Goal: Information Seeking & Learning: Learn about a topic

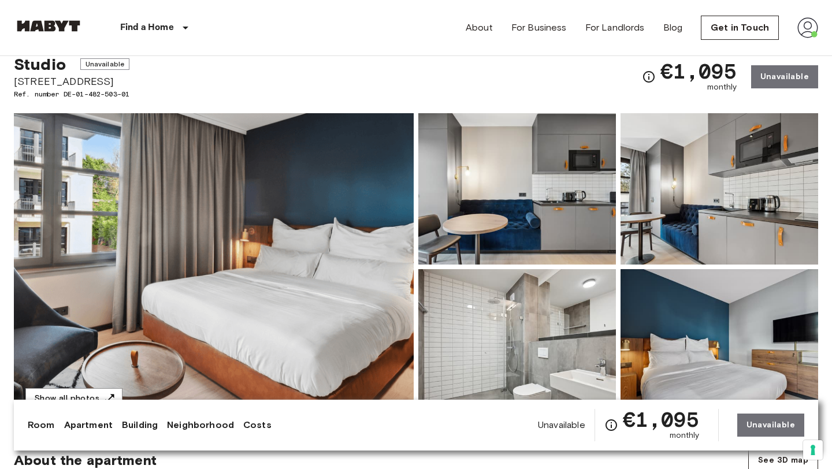
scroll to position [50, 0]
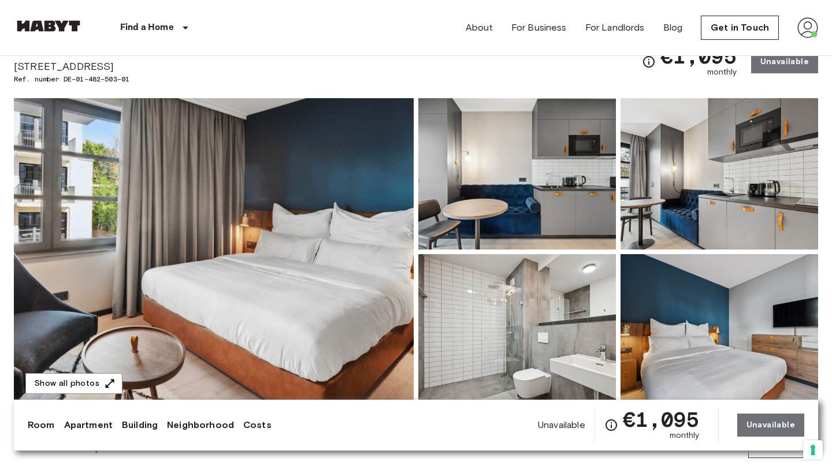
click at [516, 172] on img at bounding box center [517, 173] width 198 height 151
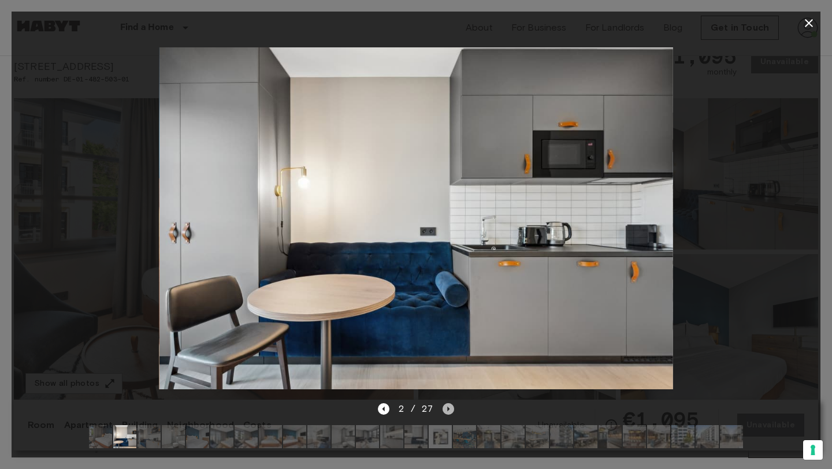
click at [450, 413] on icon "Next image" at bounding box center [449, 409] width 12 height 12
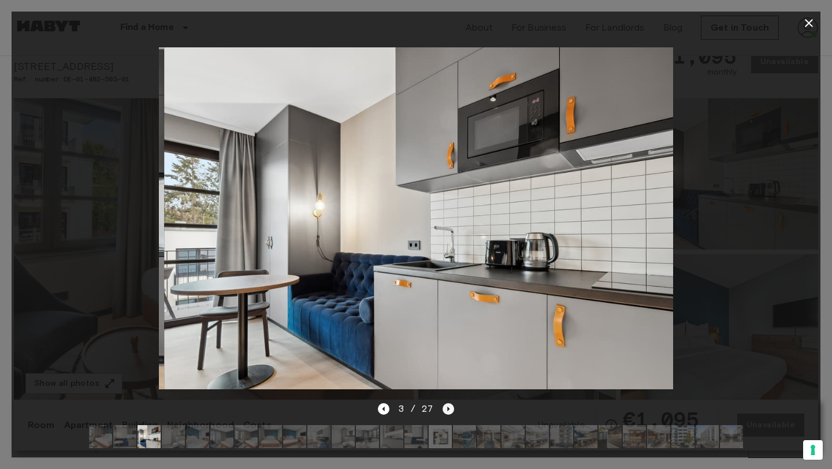
click at [450, 413] on icon "Next image" at bounding box center [449, 409] width 12 height 12
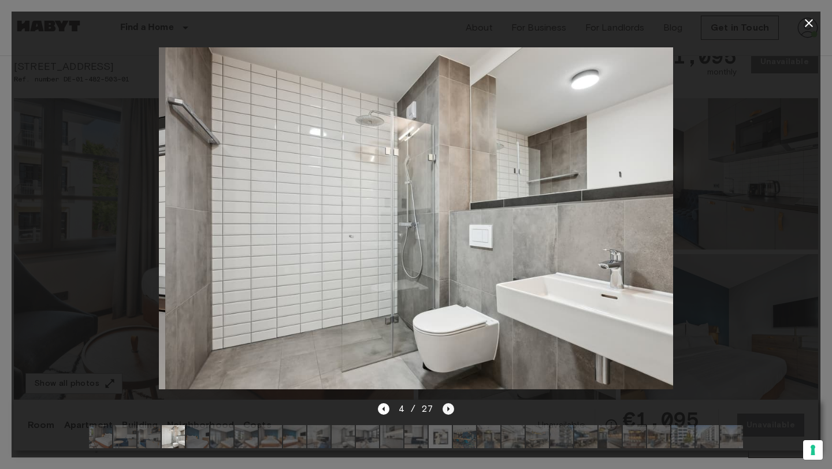
click at [450, 413] on icon "Next image" at bounding box center [449, 409] width 12 height 12
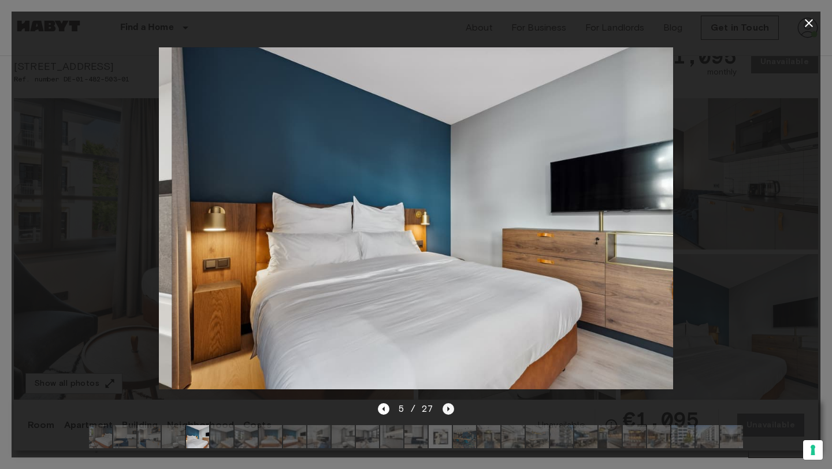
click at [450, 413] on icon "Next image" at bounding box center [449, 409] width 12 height 12
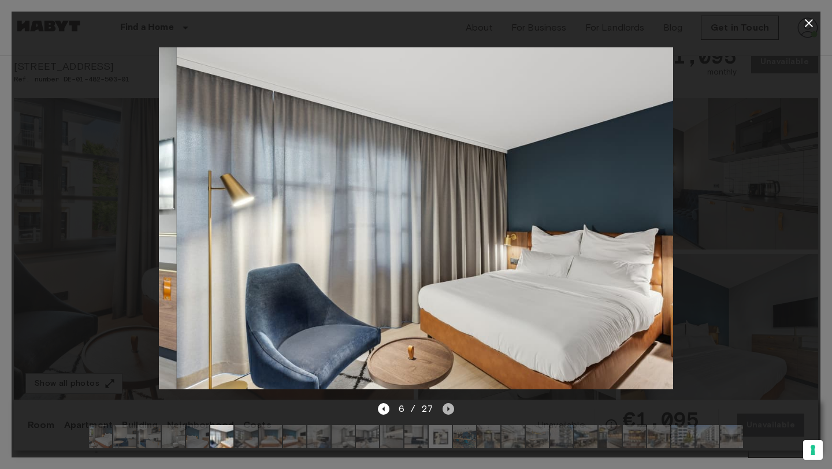
click at [450, 413] on icon "Next image" at bounding box center [449, 409] width 12 height 12
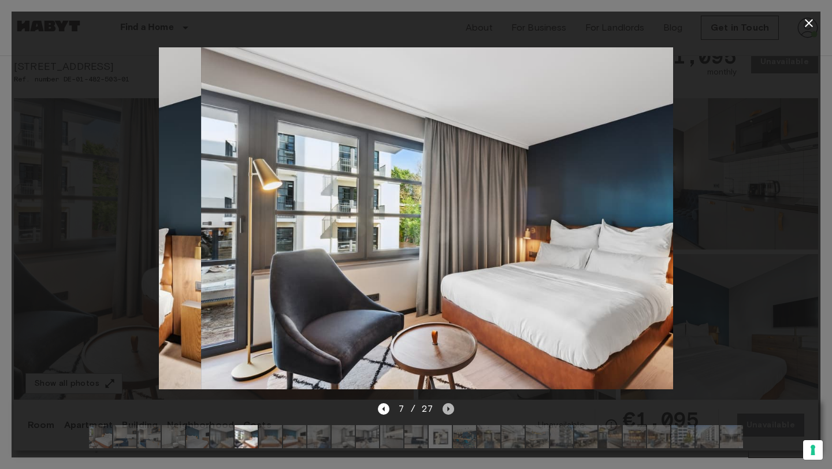
click at [450, 413] on icon "Next image" at bounding box center [449, 409] width 12 height 12
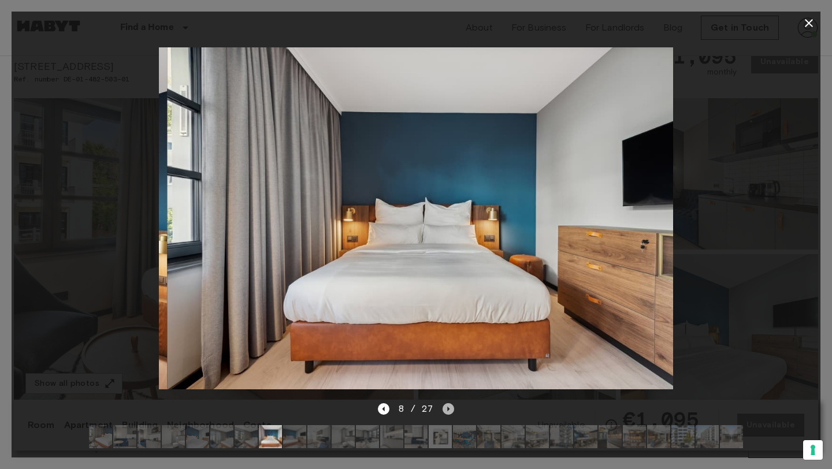
click at [450, 413] on icon "Next image" at bounding box center [449, 409] width 12 height 12
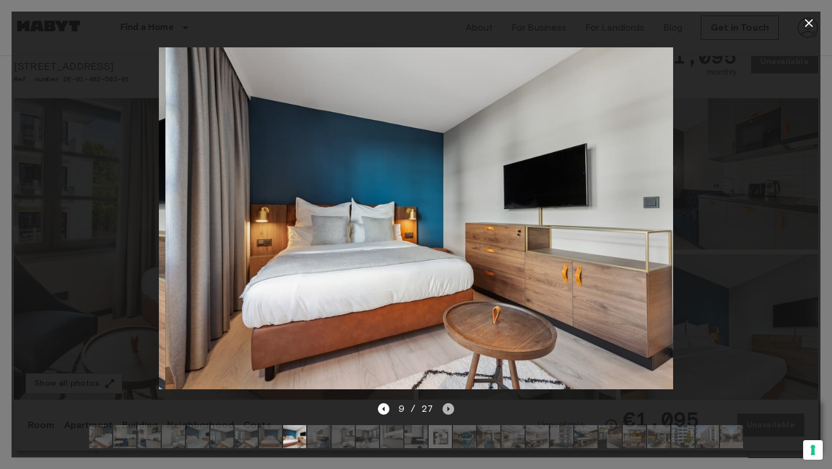
click at [450, 413] on icon "Next image" at bounding box center [449, 409] width 12 height 12
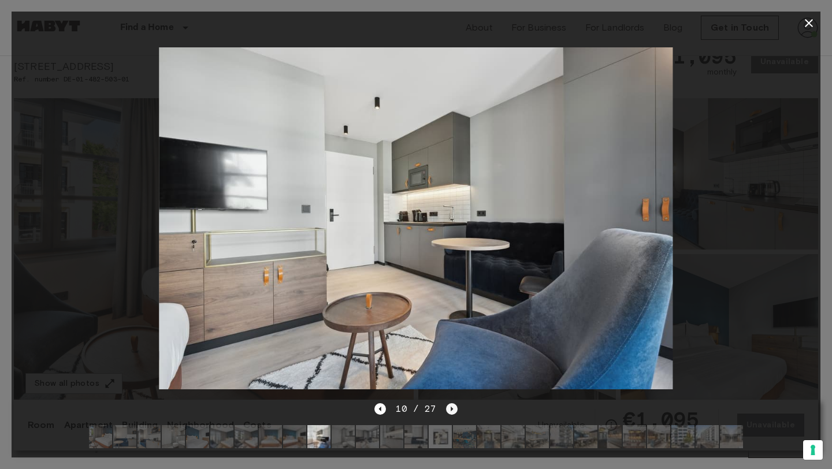
click at [450, 413] on icon "Next image" at bounding box center [452, 409] width 12 height 12
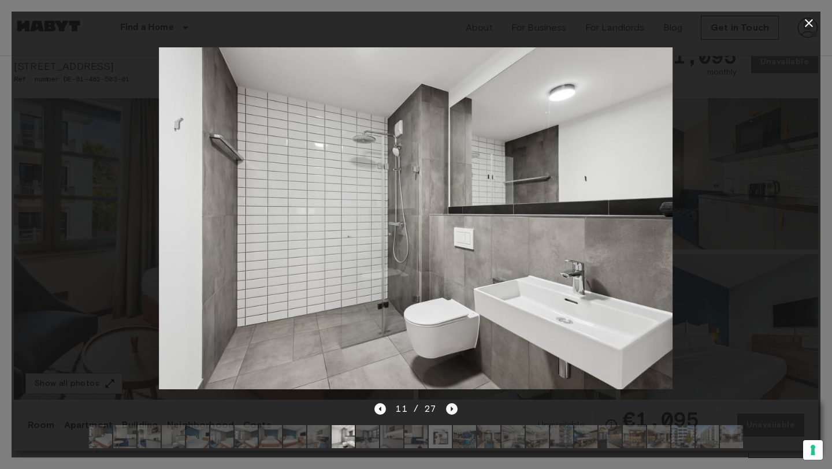
click at [454, 410] on icon "Next image" at bounding box center [452, 409] width 12 height 12
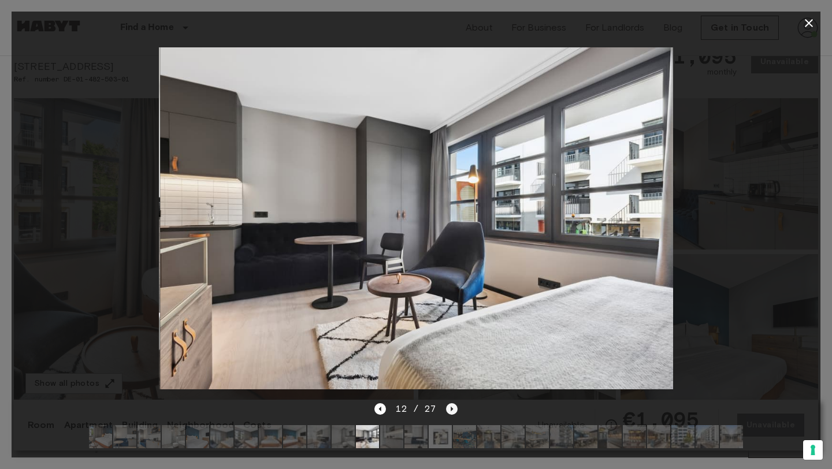
click at [454, 410] on icon "Next image" at bounding box center [452, 409] width 12 height 12
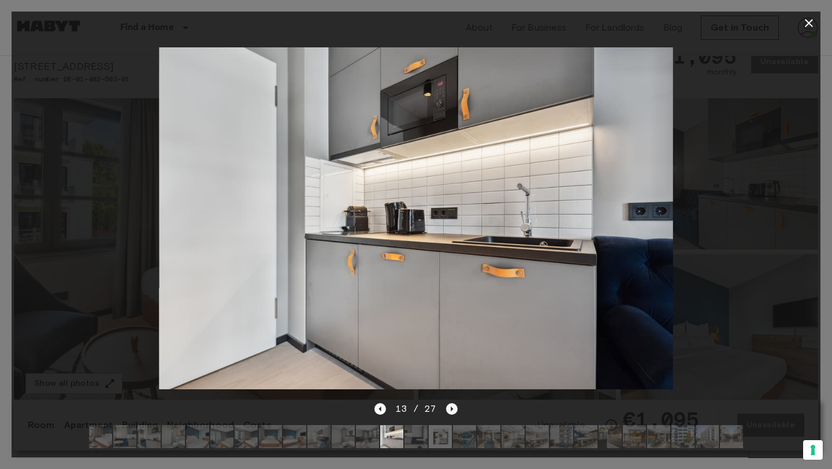
click at [451, 408] on icon "Next image" at bounding box center [452, 409] width 2 height 5
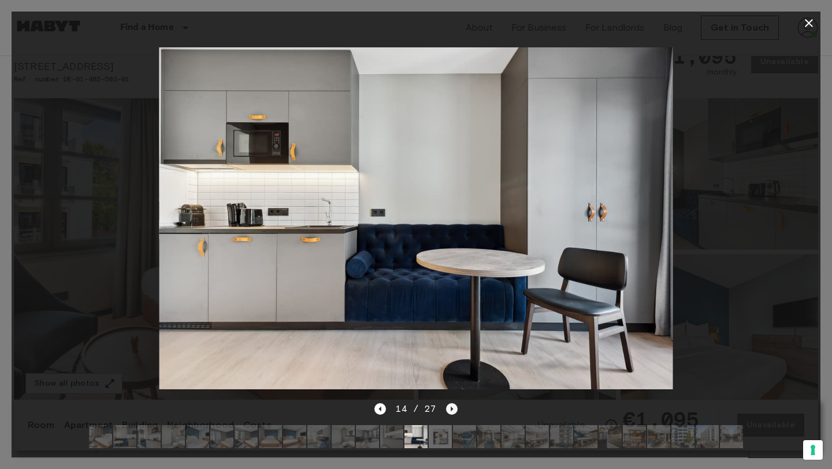
click at [451, 408] on icon "Next image" at bounding box center [452, 409] width 2 height 5
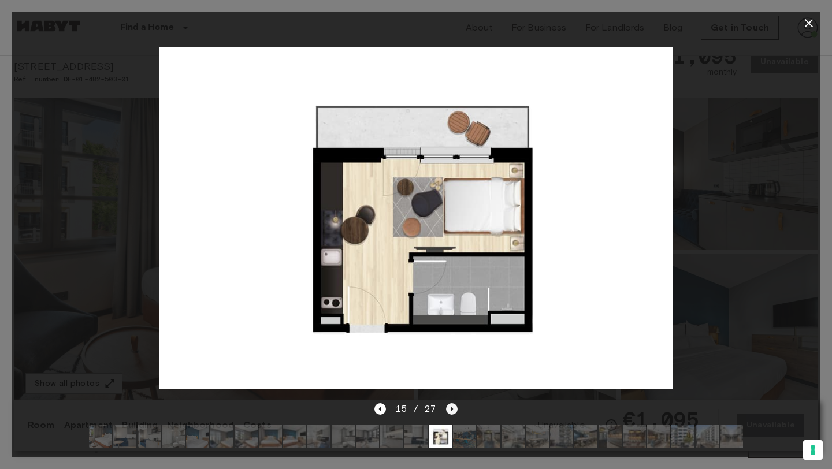
click at [451, 408] on icon "Next image" at bounding box center [452, 409] width 2 height 5
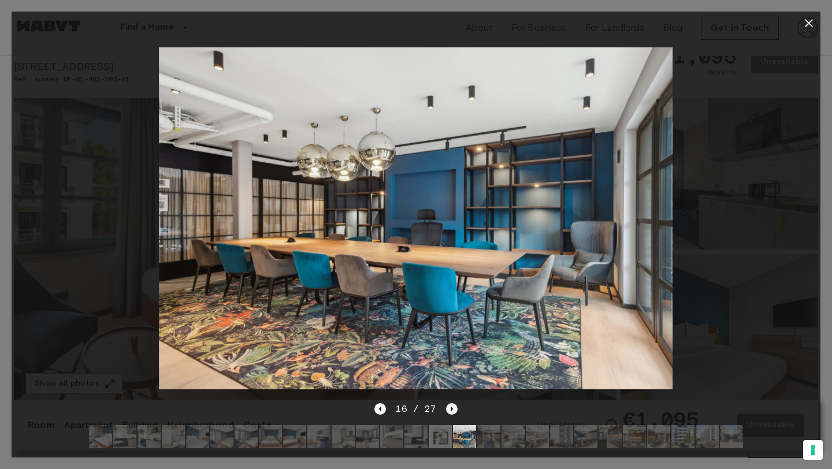
click at [451, 408] on icon "Next image" at bounding box center [452, 409] width 2 height 5
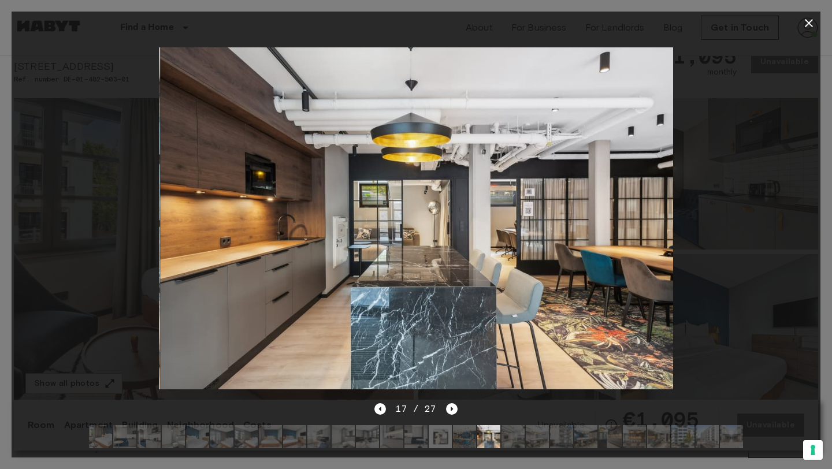
click at [102, 432] on img at bounding box center [100, 436] width 23 height 23
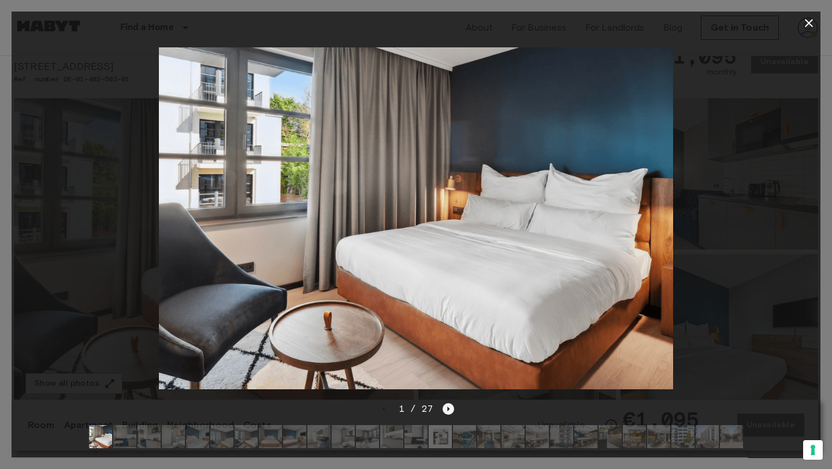
click at [451, 411] on icon "Next image" at bounding box center [449, 409] width 12 height 12
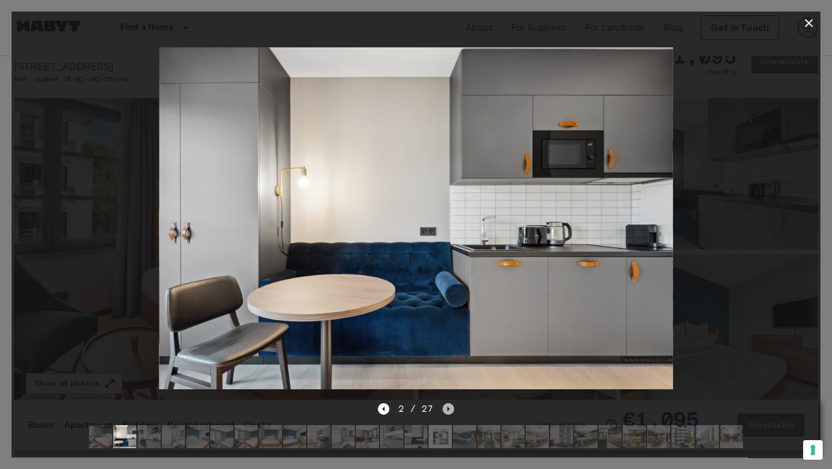
click at [451, 411] on icon "Next image" at bounding box center [449, 409] width 12 height 12
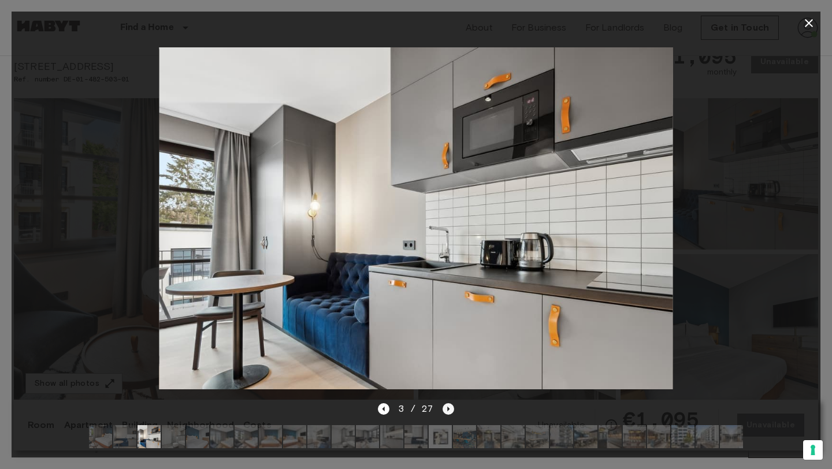
click at [451, 411] on icon "Next image" at bounding box center [449, 409] width 12 height 12
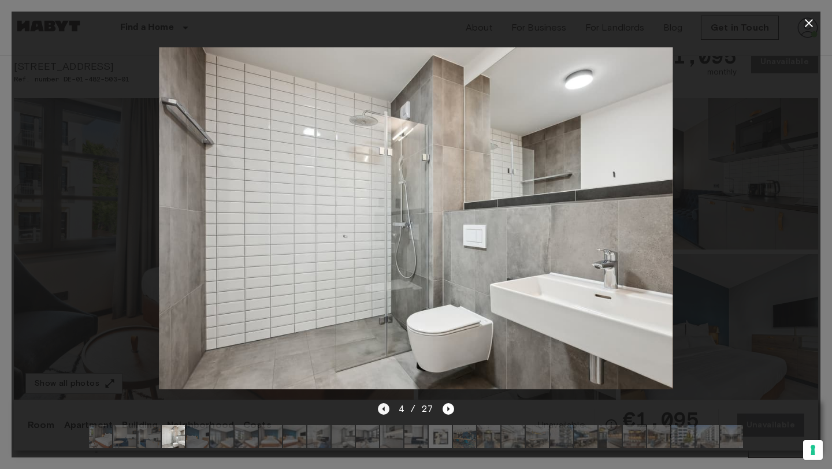
click at [385, 411] on icon "Previous image" at bounding box center [384, 409] width 12 height 12
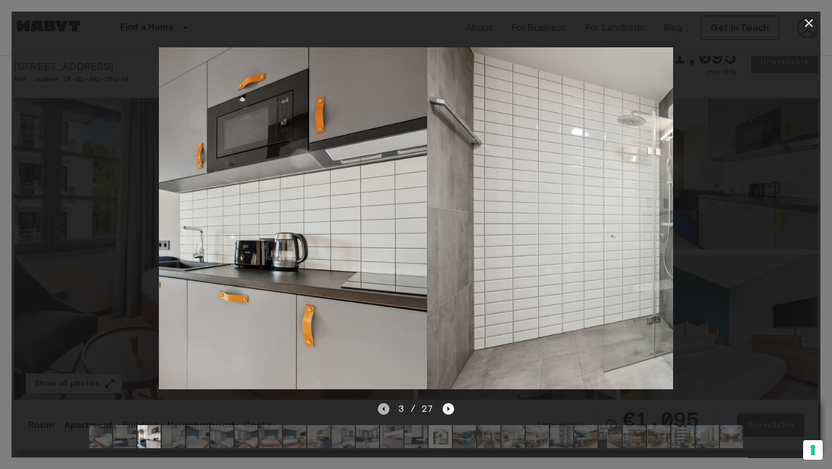
click at [385, 411] on icon "Previous image" at bounding box center [384, 409] width 12 height 12
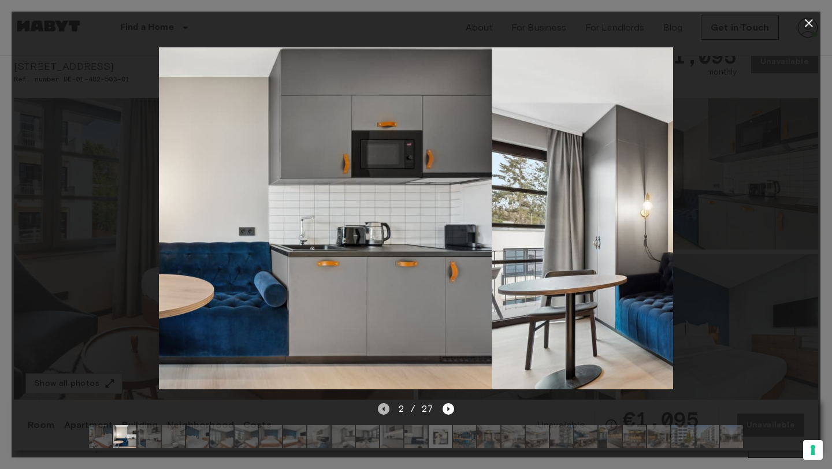
click at [385, 411] on icon "Previous image" at bounding box center [384, 409] width 12 height 12
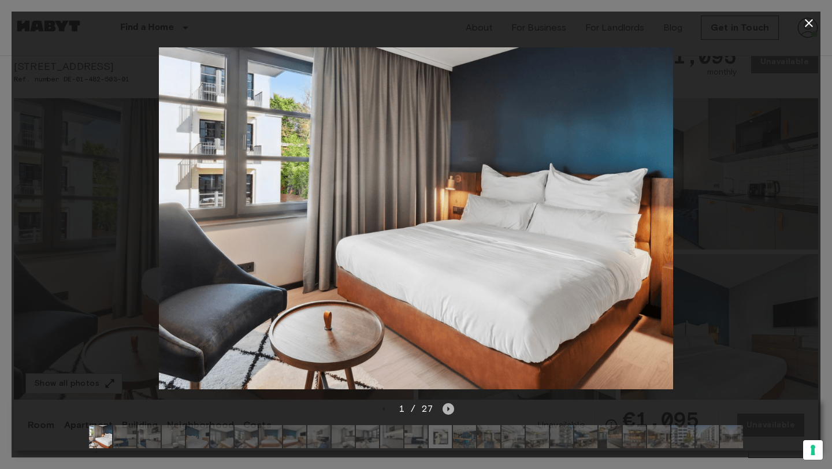
click at [448, 411] on icon "Next image" at bounding box center [449, 409] width 12 height 12
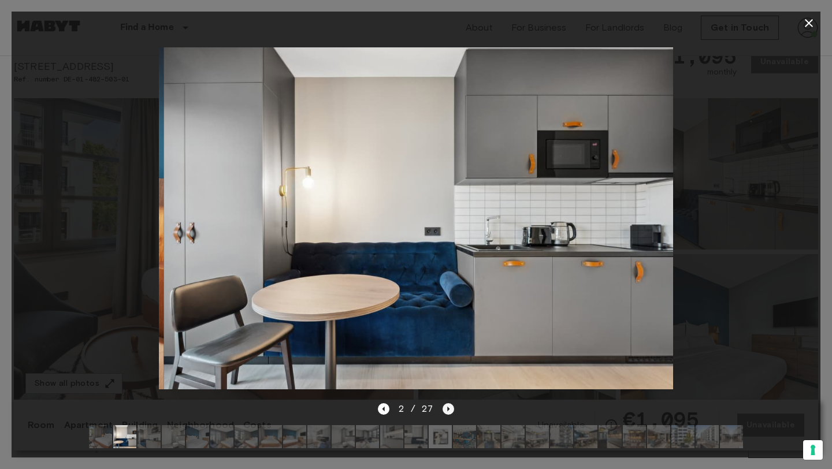
click at [448, 411] on icon "Next image" at bounding box center [449, 409] width 12 height 12
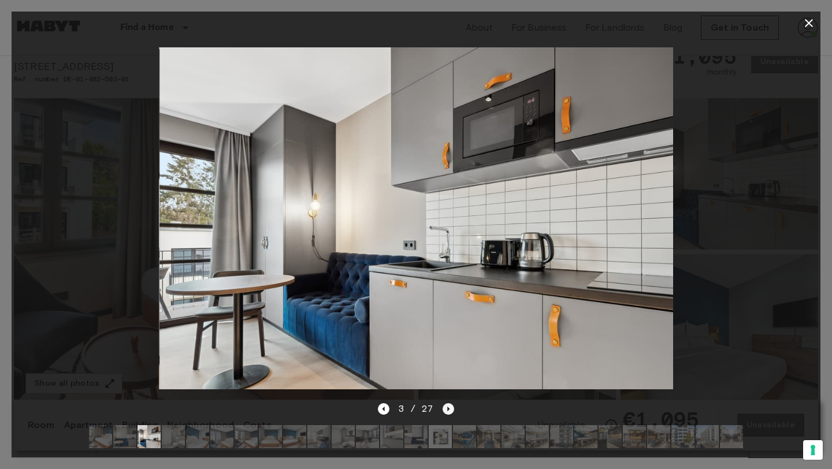
click at [448, 411] on icon "Next image" at bounding box center [449, 409] width 12 height 12
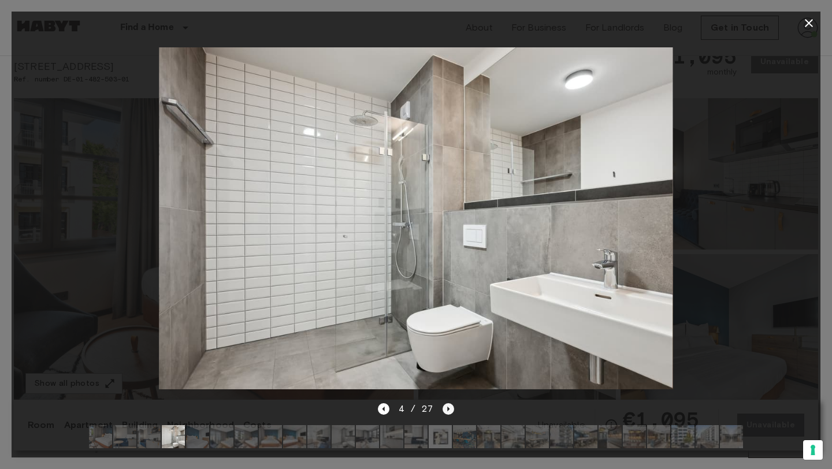
click at [448, 411] on icon "Next image" at bounding box center [449, 409] width 12 height 12
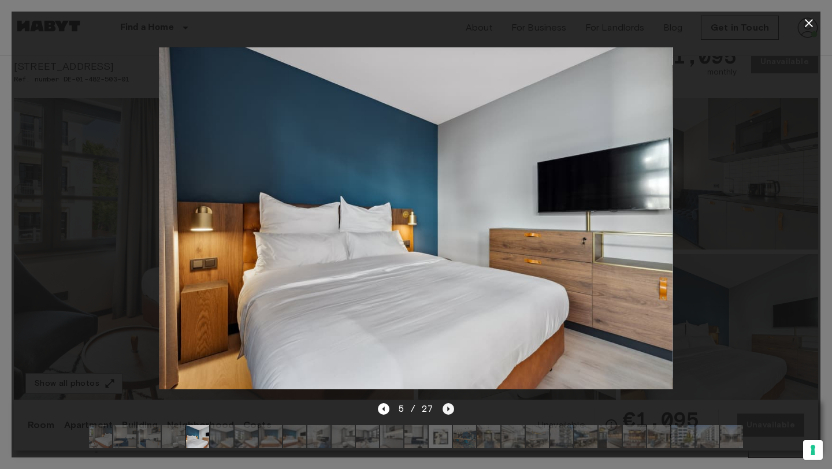
click at [448, 411] on icon "Next image" at bounding box center [449, 409] width 12 height 12
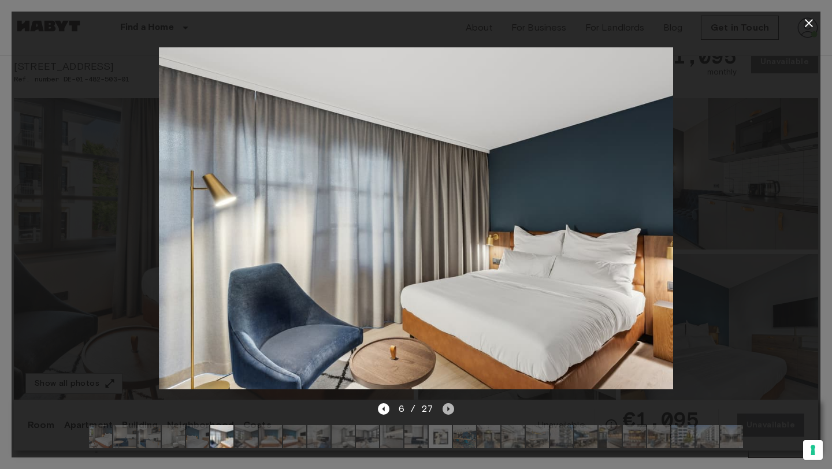
click at [448, 411] on icon "Next image" at bounding box center [449, 409] width 12 height 12
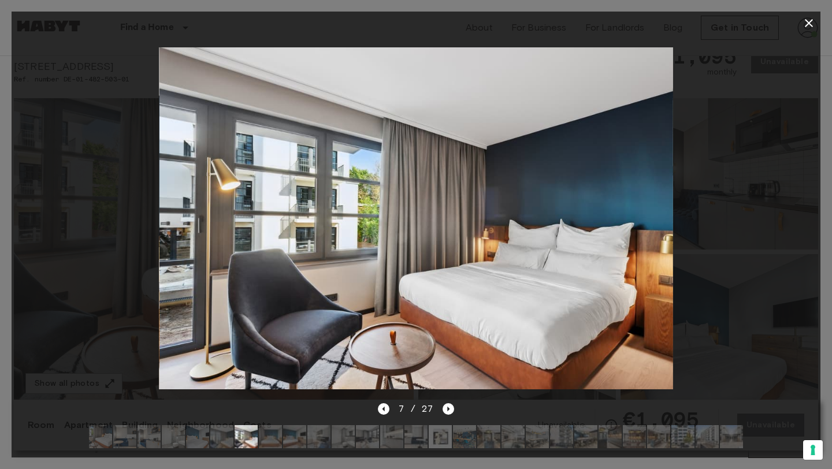
click at [807, 27] on icon "button" at bounding box center [809, 23] width 14 height 14
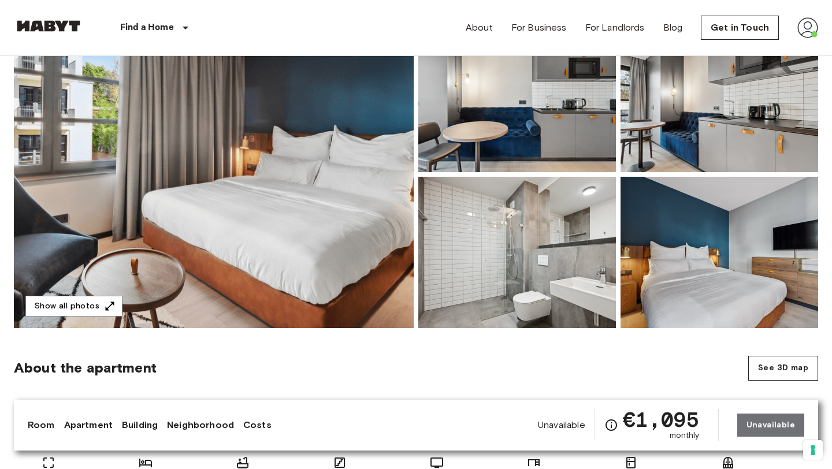
scroll to position [153, 0]
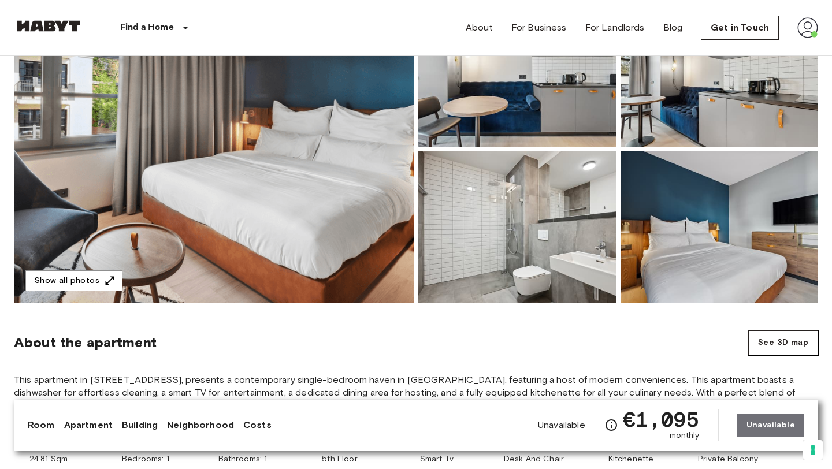
click at [797, 342] on button "See 3D map" at bounding box center [783, 343] width 70 height 25
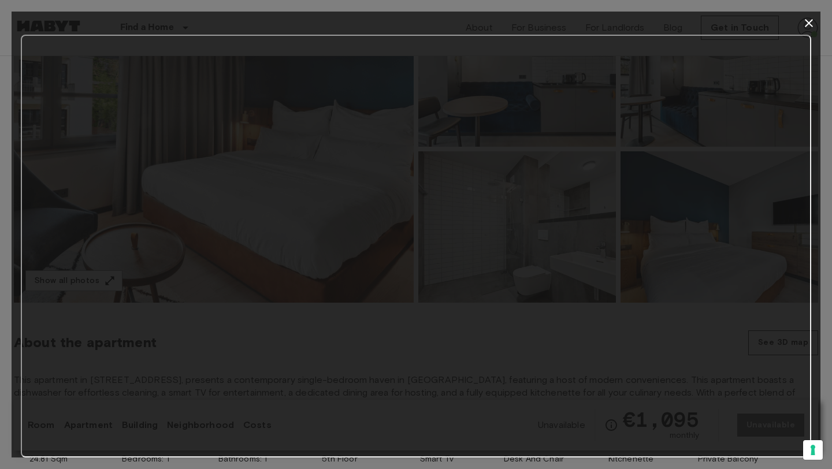
click at [806, 21] on icon "button" at bounding box center [809, 23] width 14 height 14
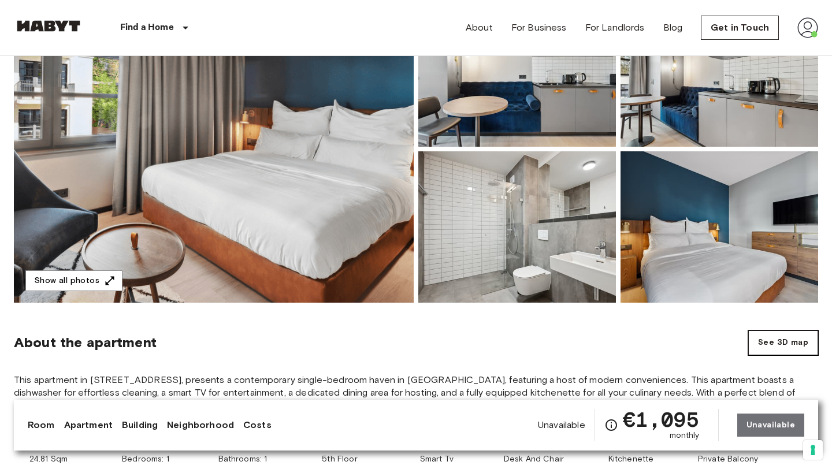
click at [788, 342] on button "See 3D map" at bounding box center [783, 343] width 70 height 25
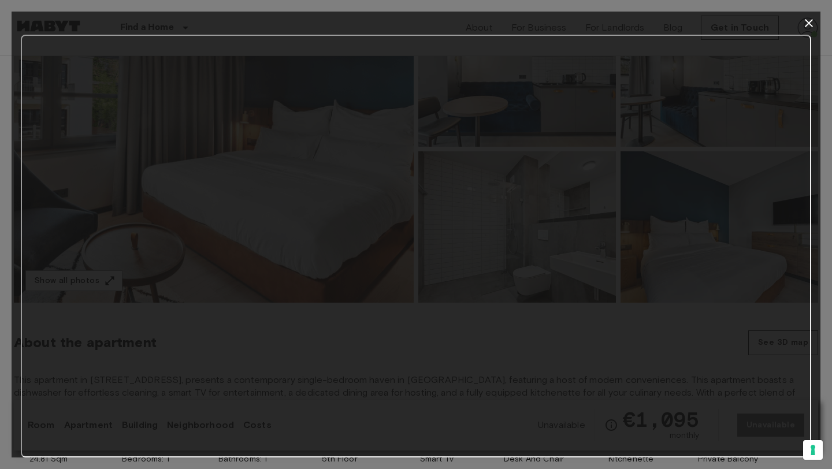
click at [806, 24] on icon "button" at bounding box center [809, 23] width 14 height 14
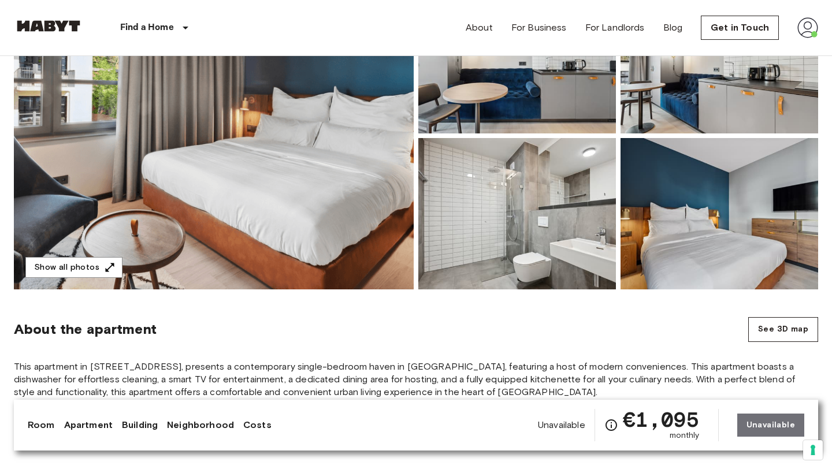
scroll to position [168, 0]
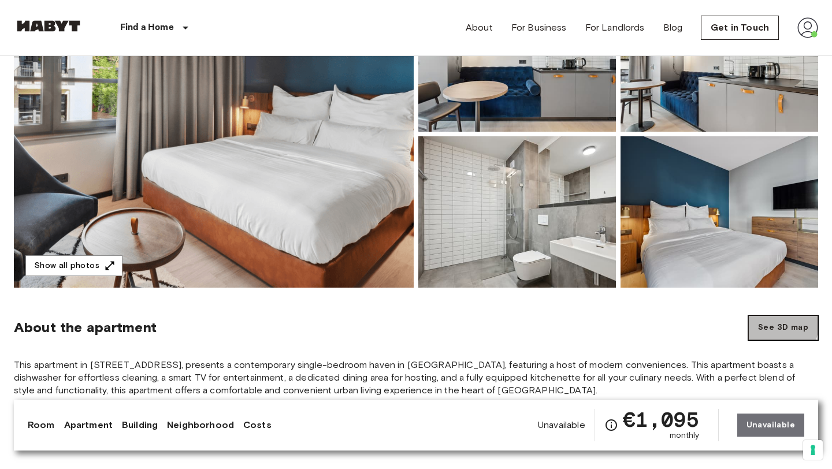
click at [769, 323] on button "See 3D map" at bounding box center [783, 328] width 70 height 25
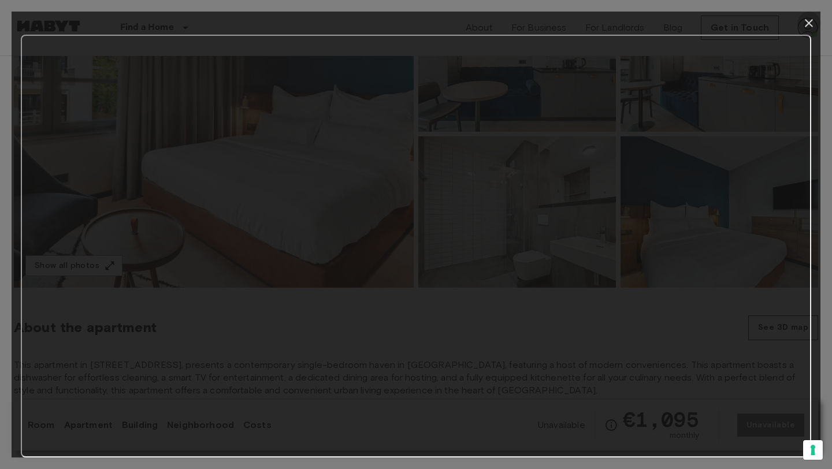
click at [806, 24] on icon "button" at bounding box center [809, 23] width 14 height 14
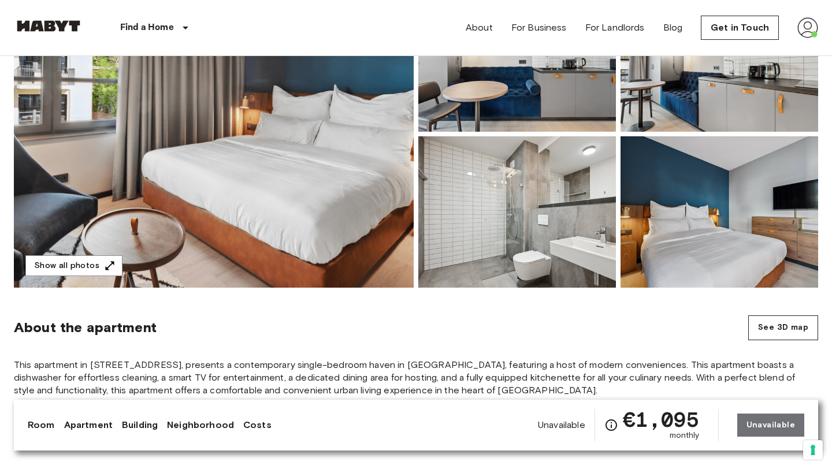
click at [330, 100] on img at bounding box center [214, 133] width 400 height 307
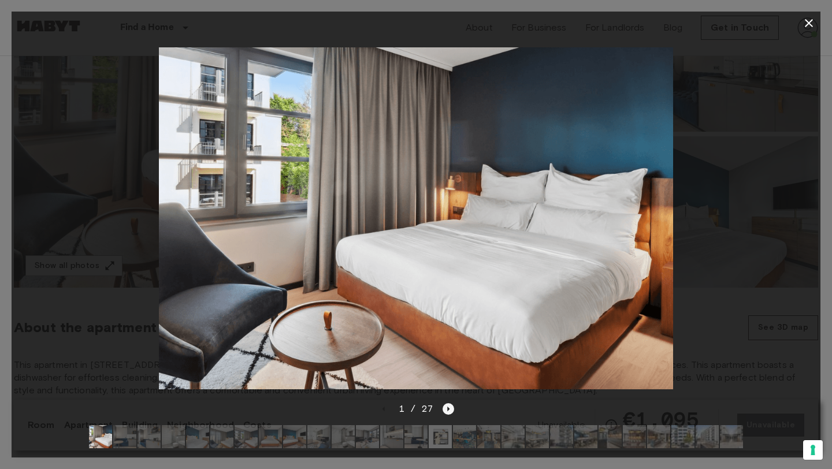
click at [448, 411] on icon "Next image" at bounding box center [449, 409] width 12 height 12
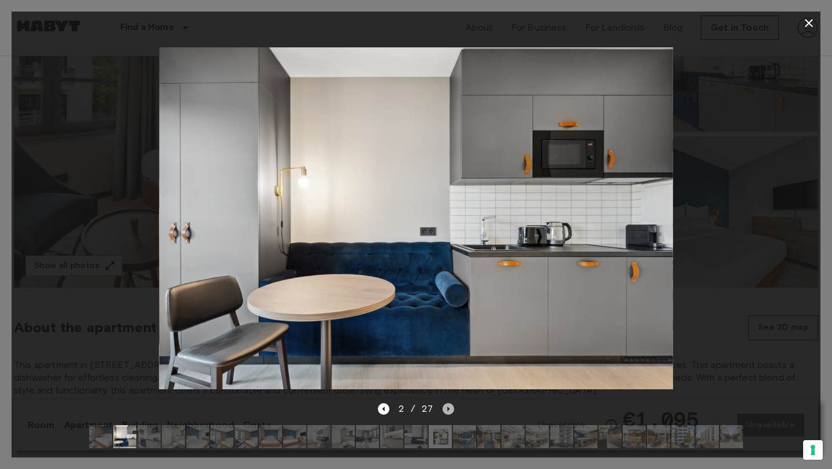
click at [448, 411] on icon "Next image" at bounding box center [449, 409] width 12 height 12
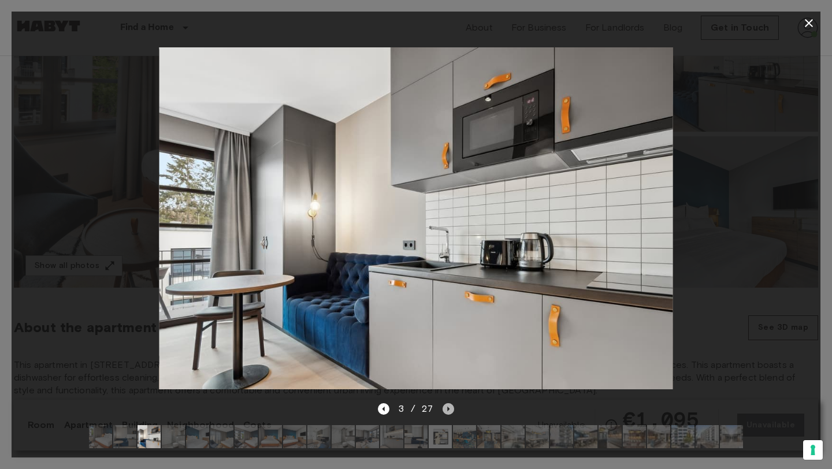
click at [447, 406] on icon "Next image" at bounding box center [449, 409] width 12 height 12
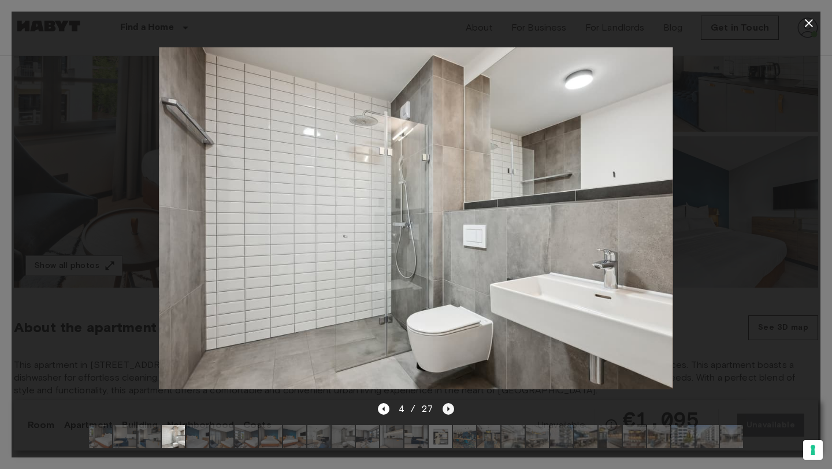
click at [447, 406] on icon "Next image" at bounding box center [449, 409] width 12 height 12
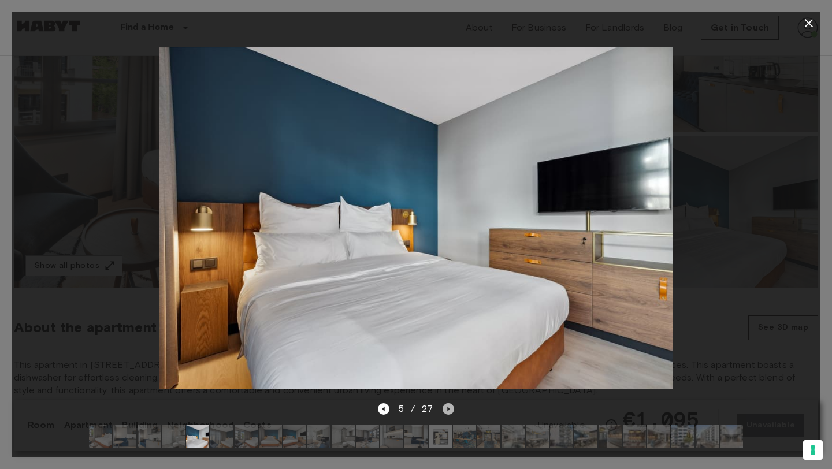
click at [447, 406] on icon "Next image" at bounding box center [449, 409] width 12 height 12
